Goal: Check status: Check status

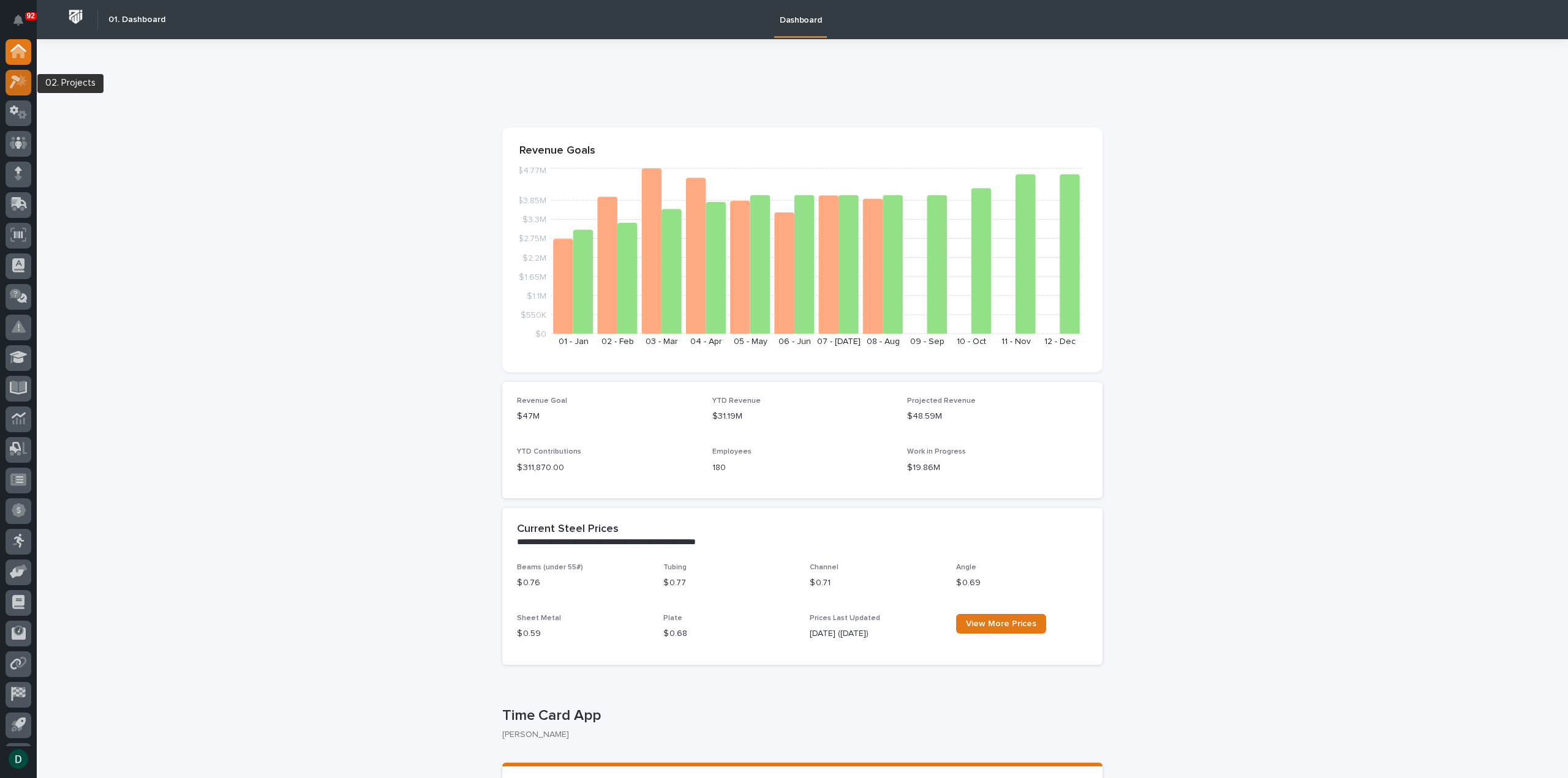
click at [17, 85] on icon at bounding box center [18, 82] width 17 height 14
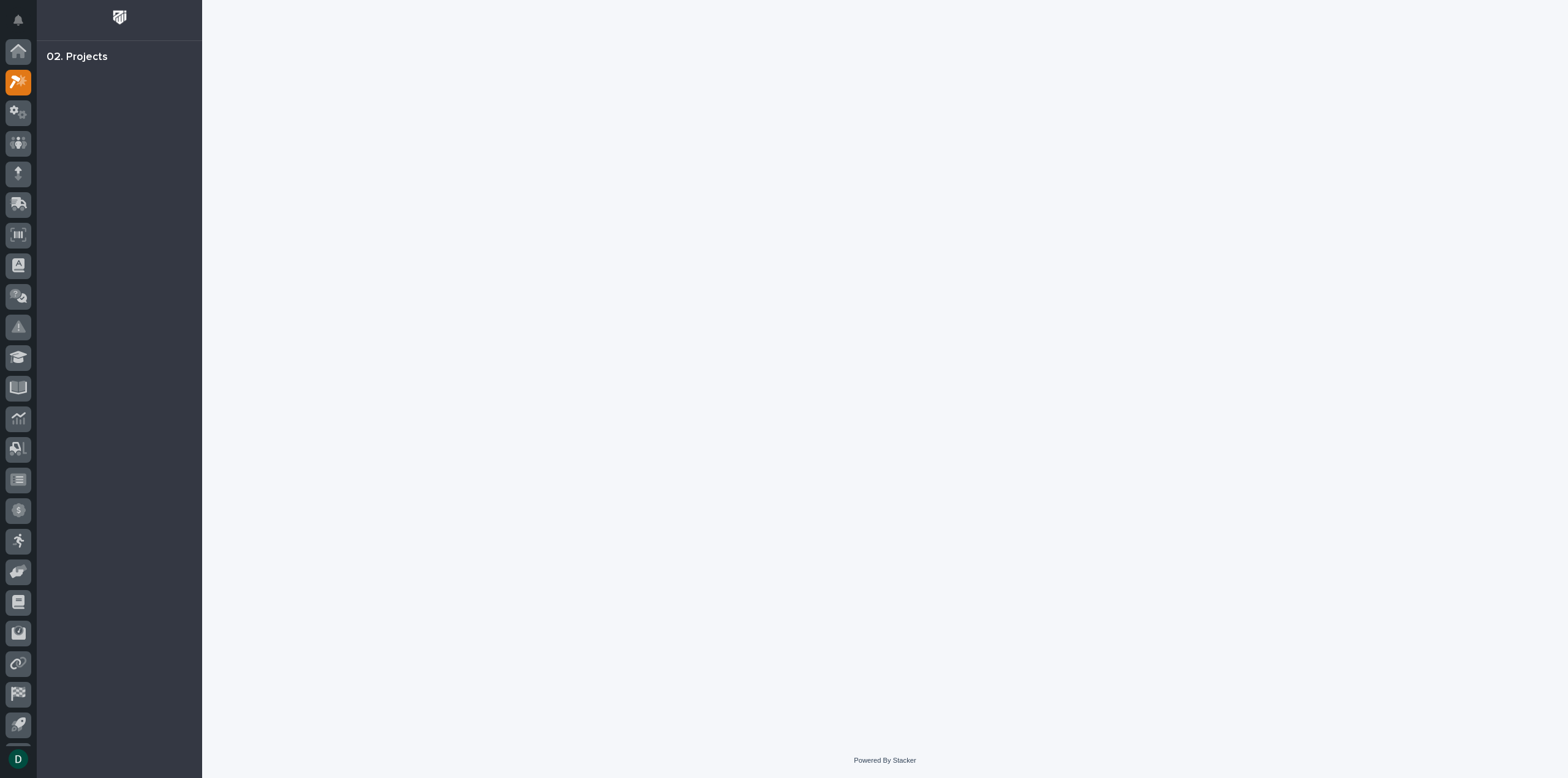
scroll to position [27, 0]
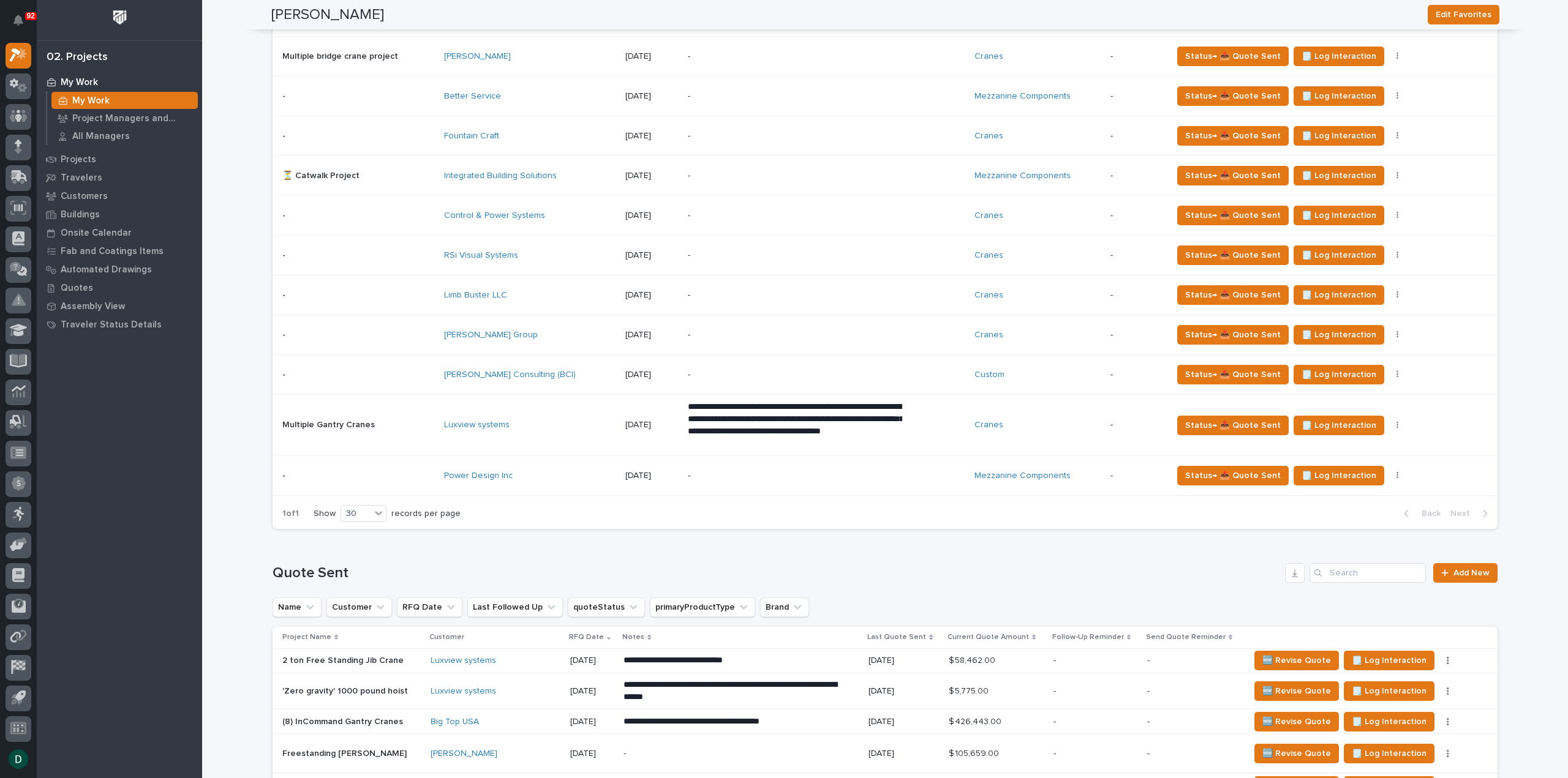
scroll to position [857, 0]
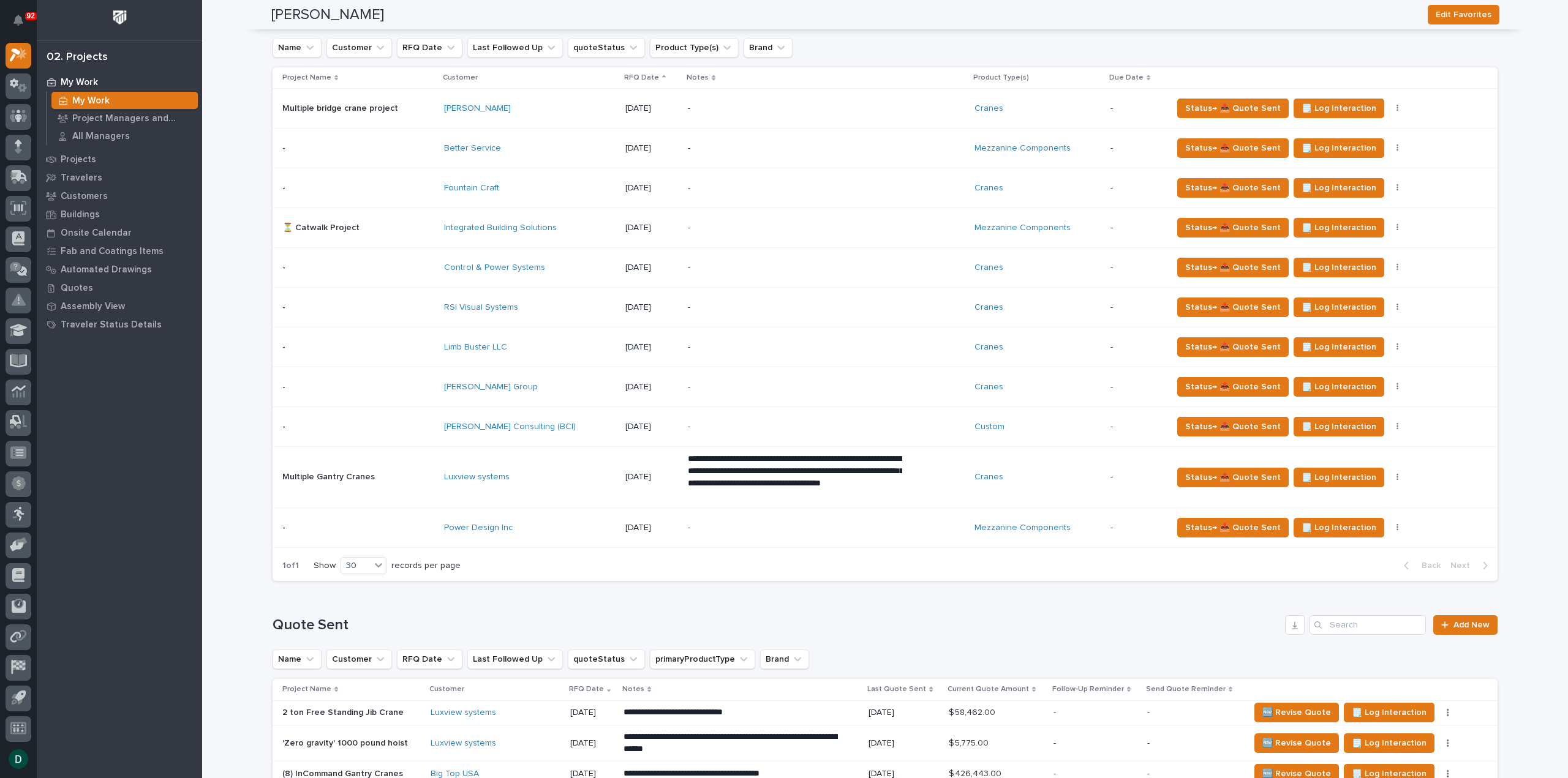
click at [422, 382] on p at bounding box center [358, 387] width 152 height 10
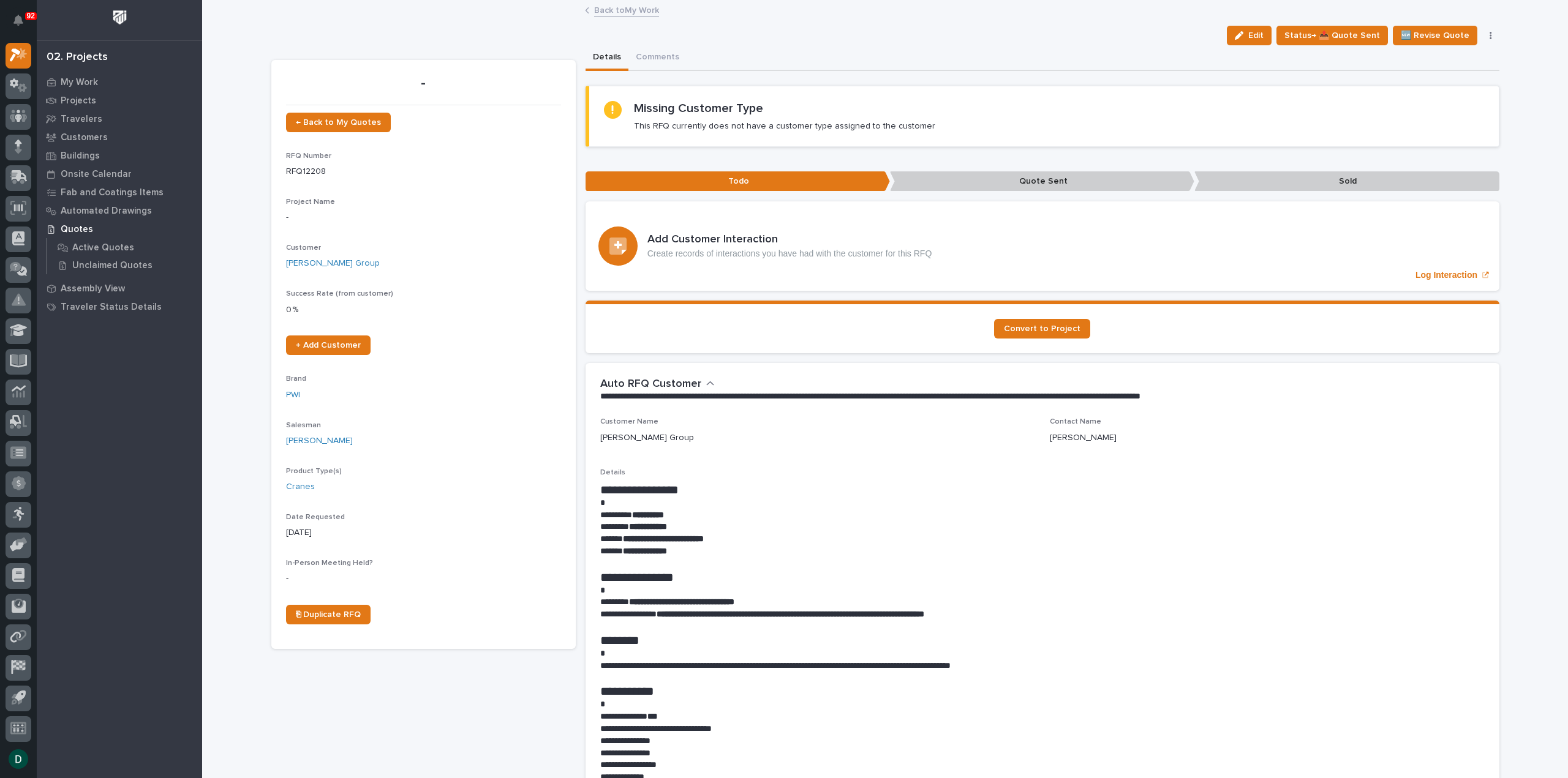
click at [648, 10] on link "Back to My Work" at bounding box center [627, 10] width 65 height 14
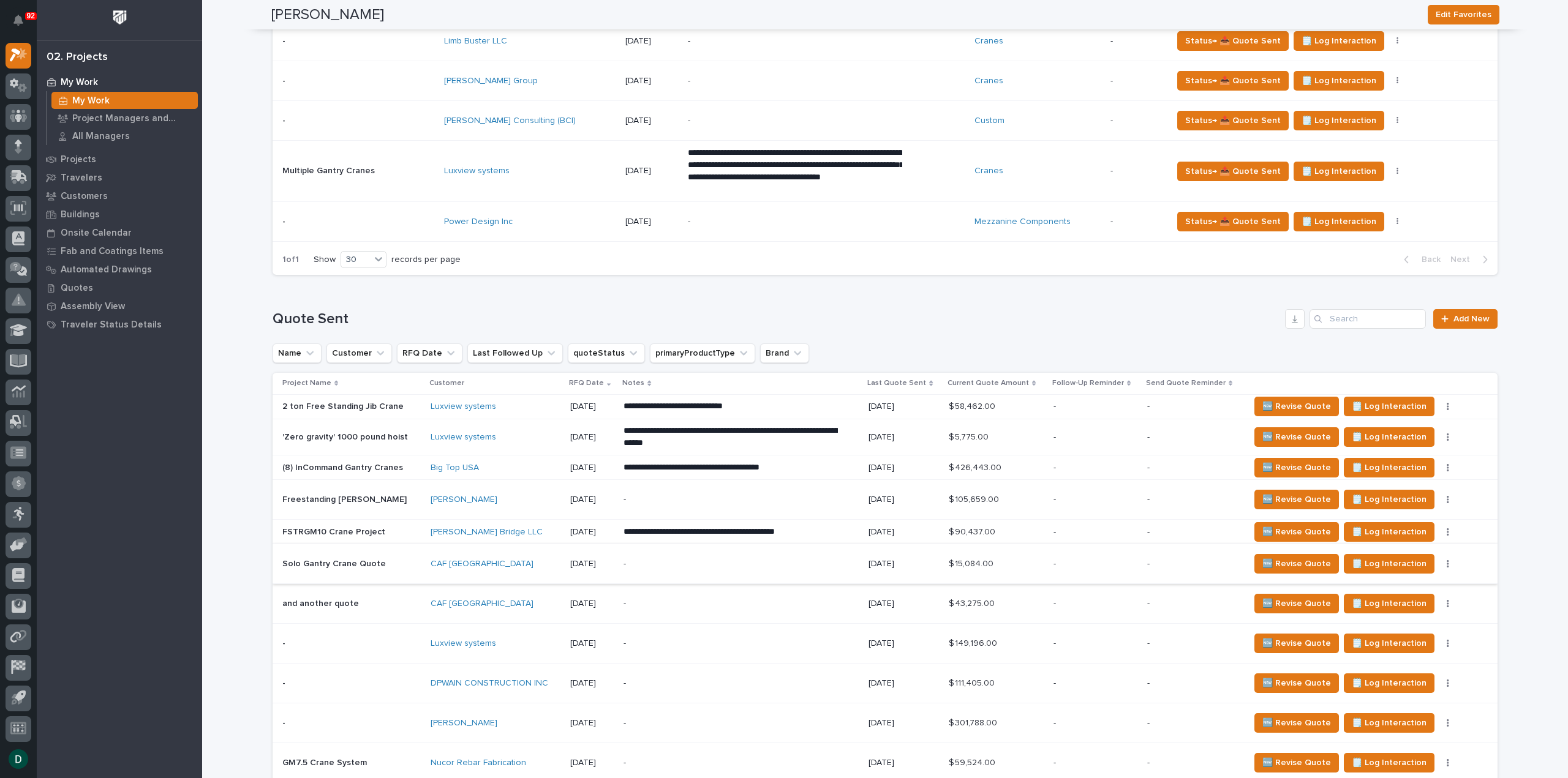
scroll to position [795, 0]
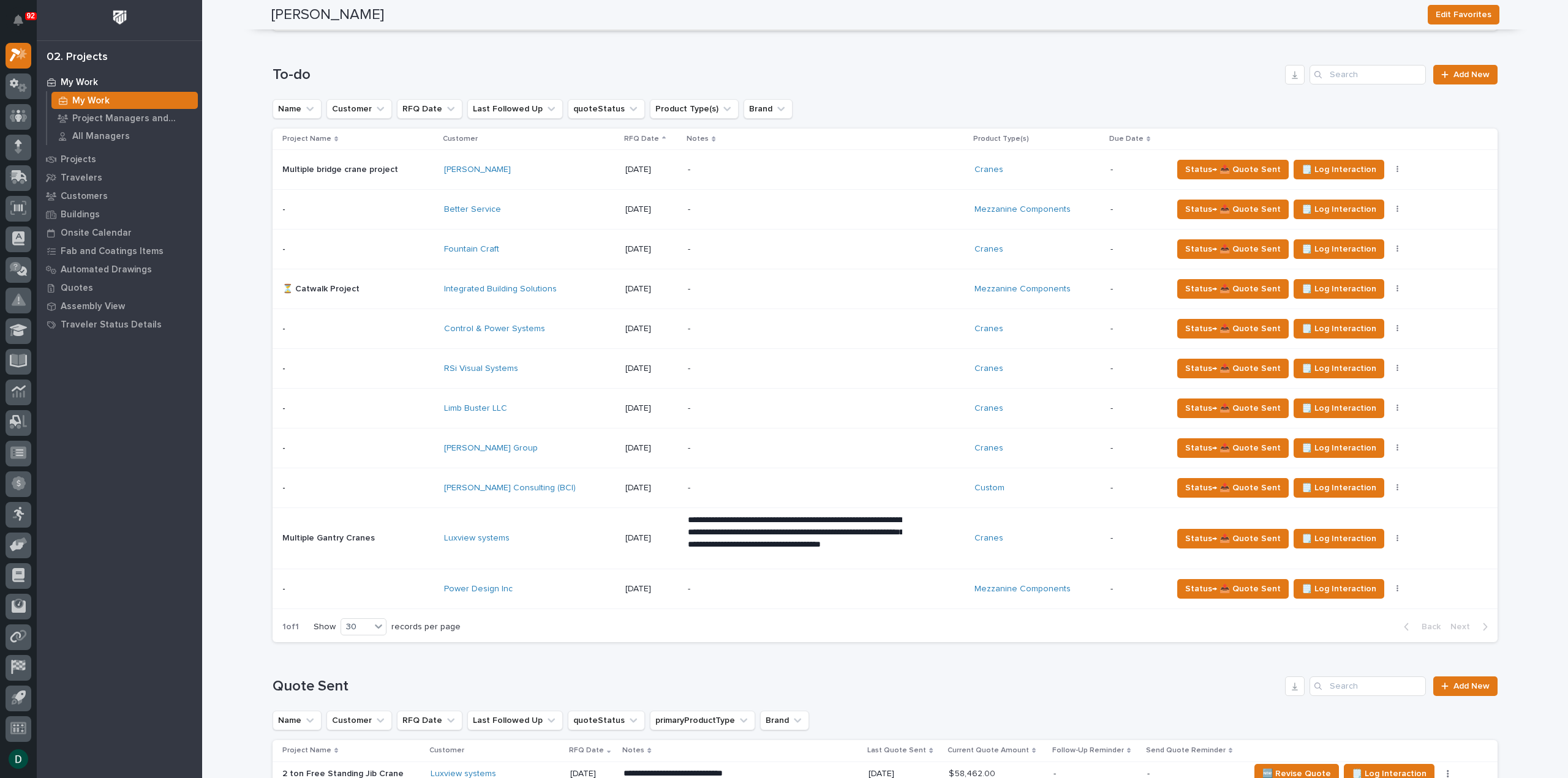
click at [557, 408] on div "Limb Buster LLC" at bounding box center [529, 408] width 171 height 10
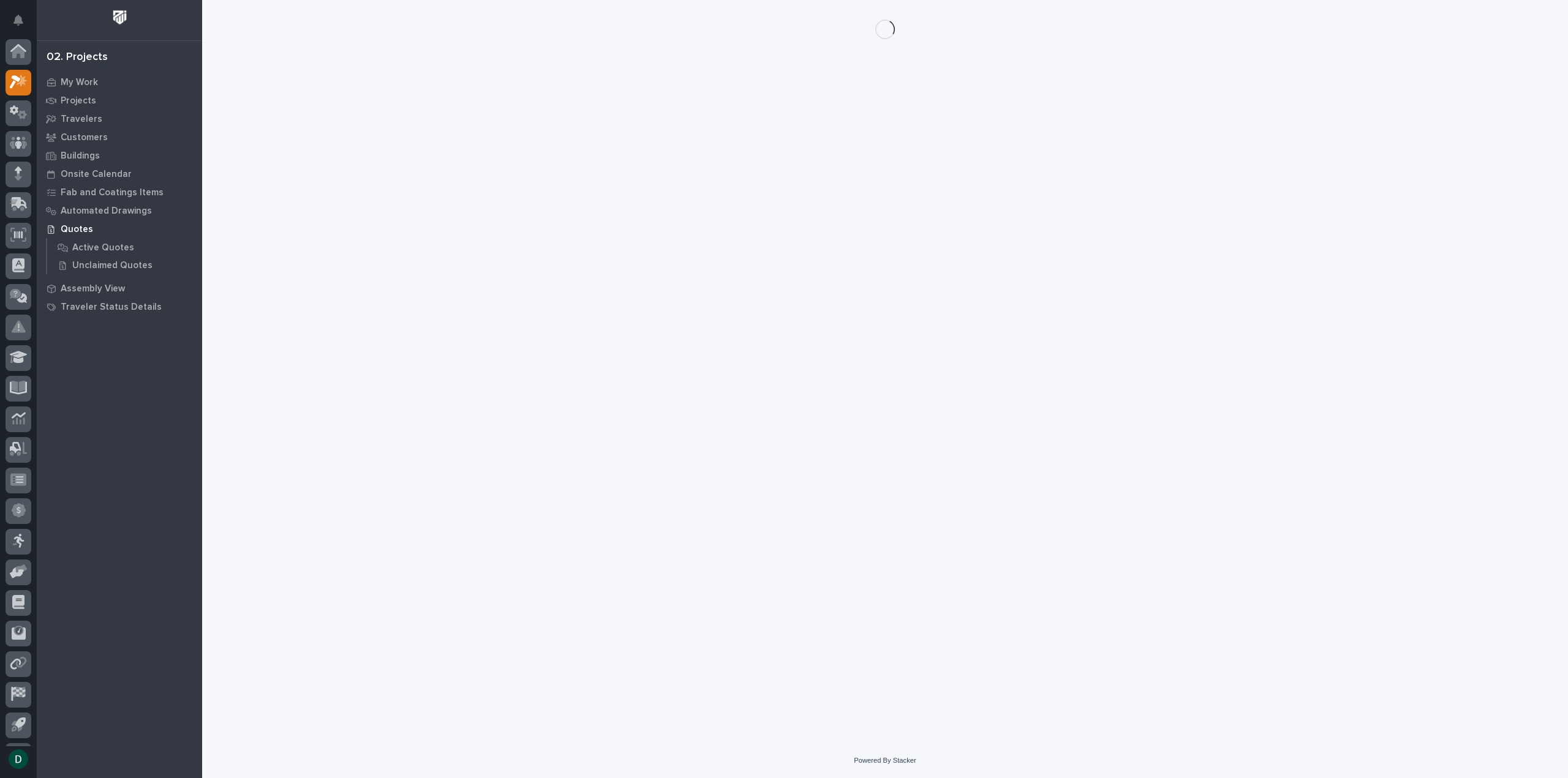
scroll to position [27, 0]
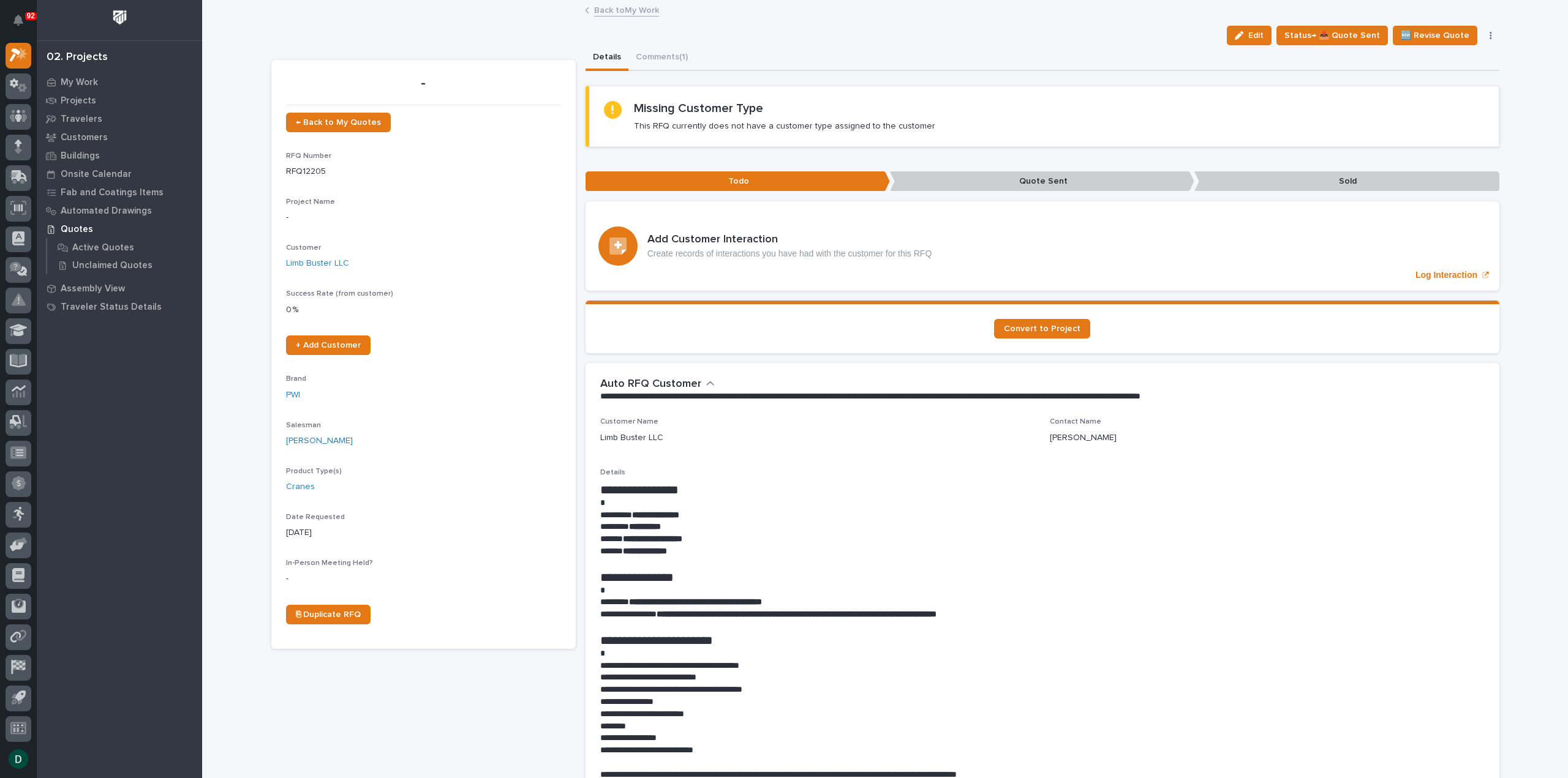
click at [707, 514] on p "**********" at bounding box center [1042, 515] width 884 height 12
click at [647, 12] on link "Back to My Work" at bounding box center [627, 10] width 65 height 14
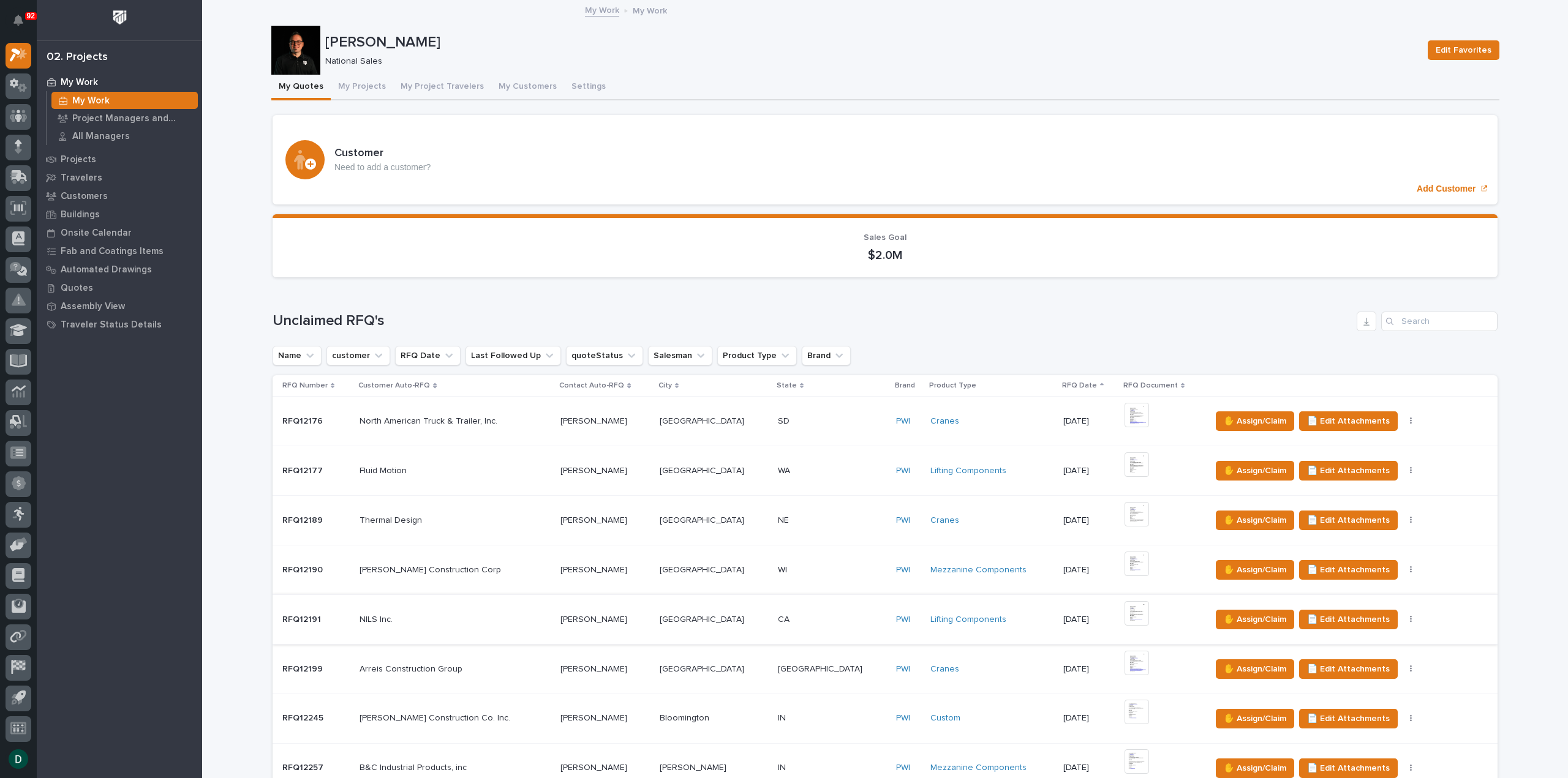
scroll to position [184, 0]
